Goal: Navigation & Orientation: Find specific page/section

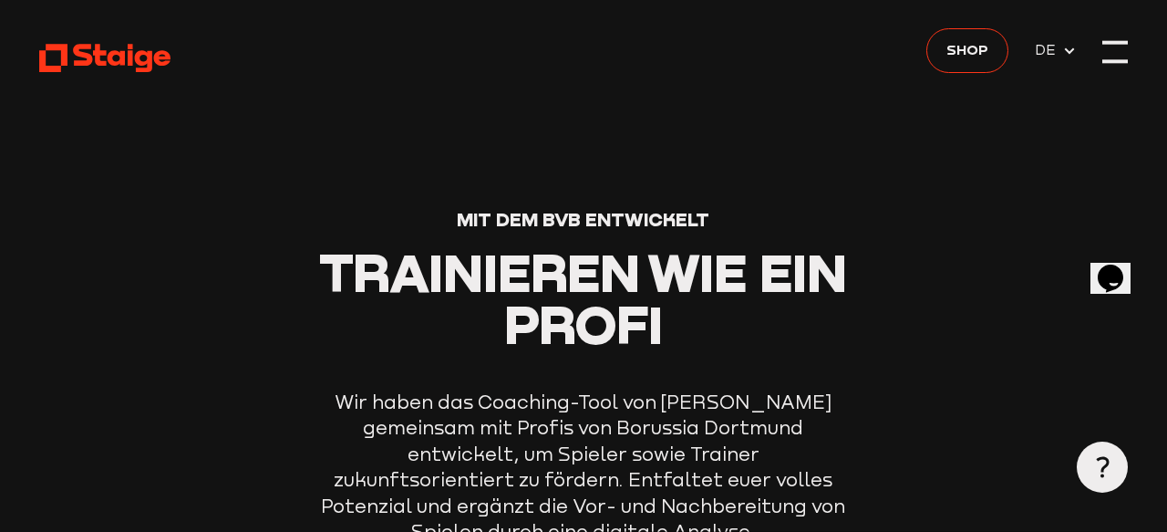
click at [1119, 58] on div at bounding box center [1115, 52] width 26 height 26
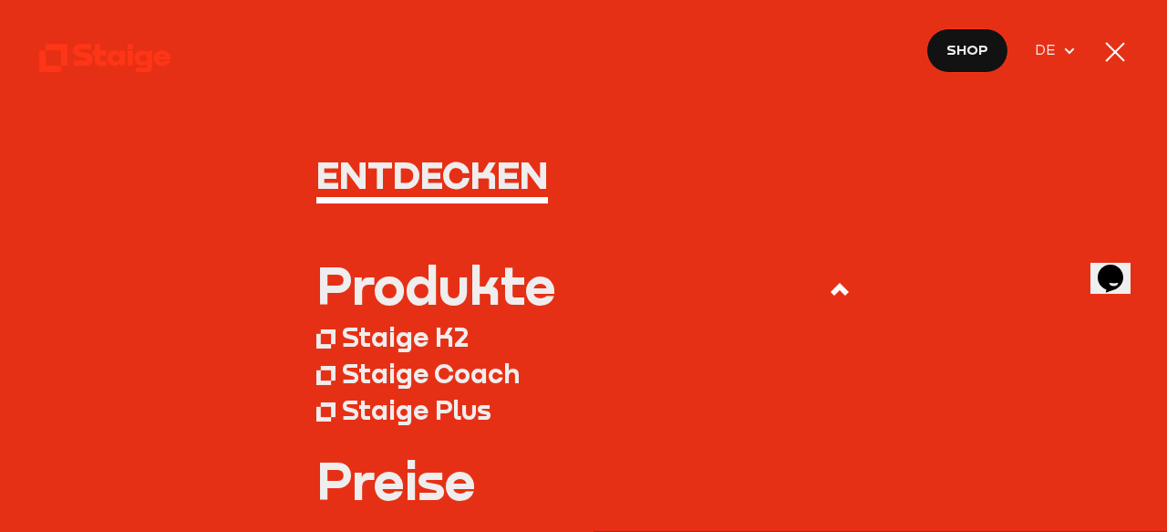
click at [836, 290] on use at bounding box center [840, 289] width 18 height 13
click at [0, 0] on input "Produkte" at bounding box center [0, 0] width 0 height 0
click at [806, 160] on h1 "Entdecken" at bounding box center [583, 174] width 535 height 39
click at [1114, 44] on div at bounding box center [1115, 52] width 26 height 26
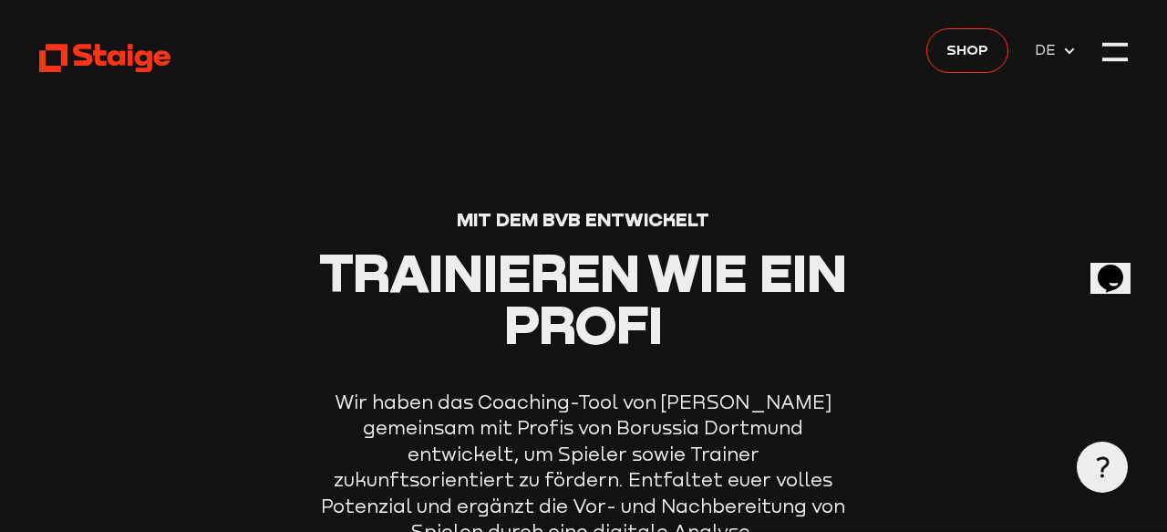
click at [99, 49] on use at bounding box center [105, 58] width 132 height 28
